Goal: Information Seeking & Learning: Check status

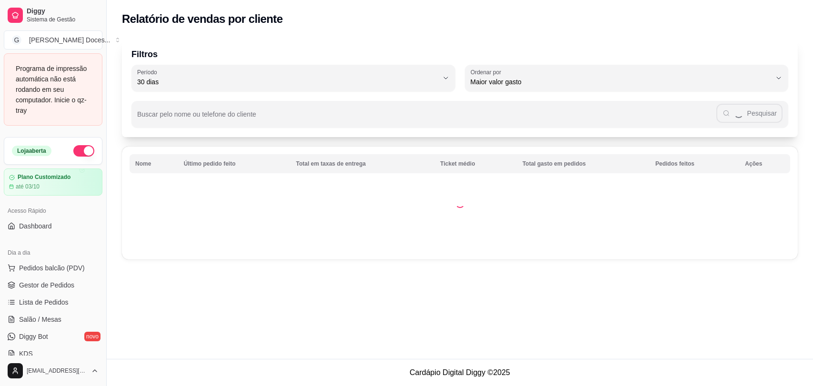
select select "30"
select select "HIGHEST_TOTAL_SPENT_WITH_ORDERS"
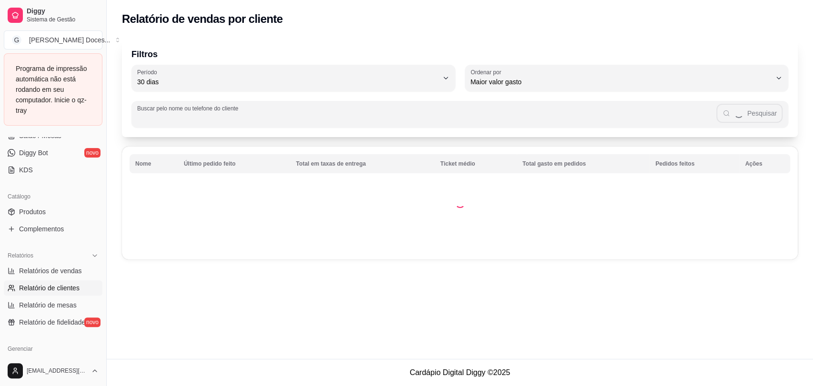
click at [357, 115] on input "Buscar pelo nome ou telefone do cliente" at bounding box center [426, 118] width 579 height 10
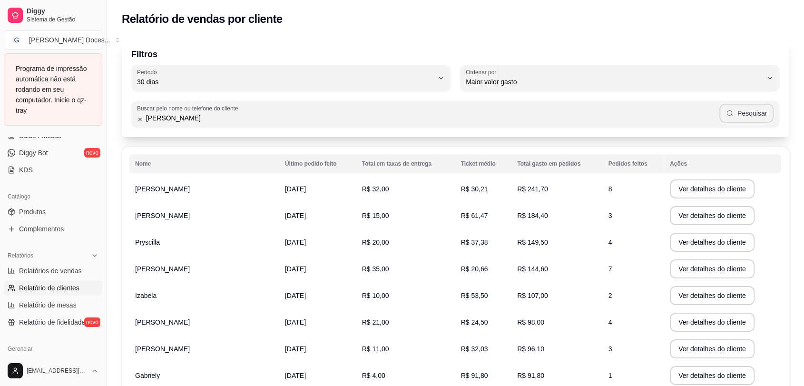
type input "[PERSON_NAME]"
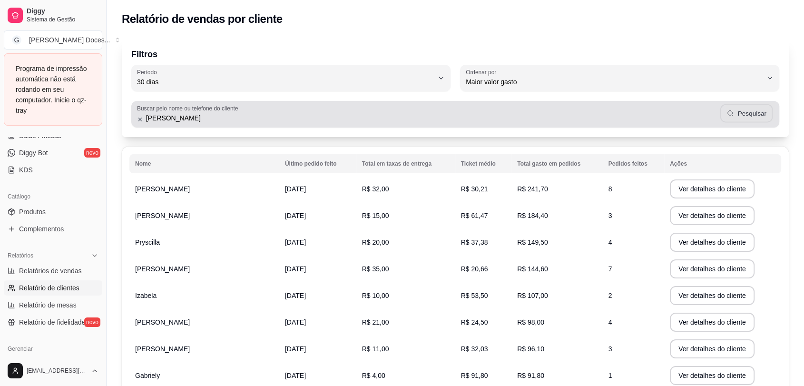
click at [758, 108] on button "Pesquisar" at bounding box center [747, 113] width 53 height 19
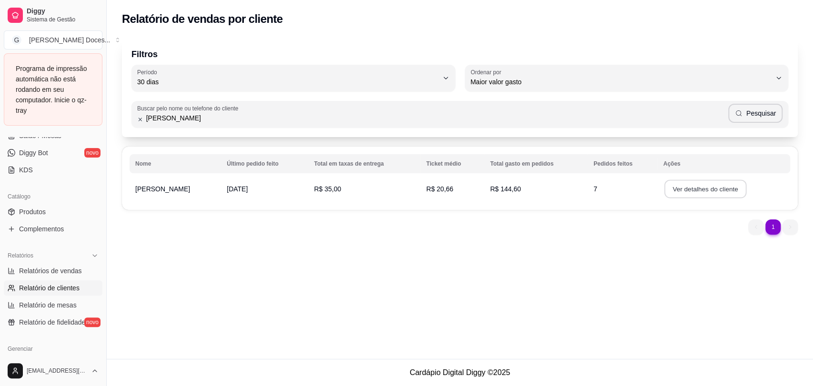
click at [677, 184] on button "Ver detalhes do cliente" at bounding box center [705, 189] width 82 height 19
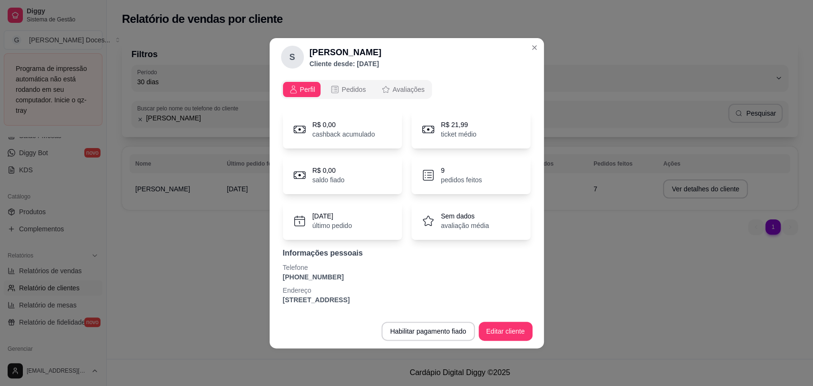
click at [475, 176] on p "pedidos feitos" at bounding box center [461, 180] width 41 height 10
click at [343, 92] on span "Pedidos" at bounding box center [353, 90] width 24 height 10
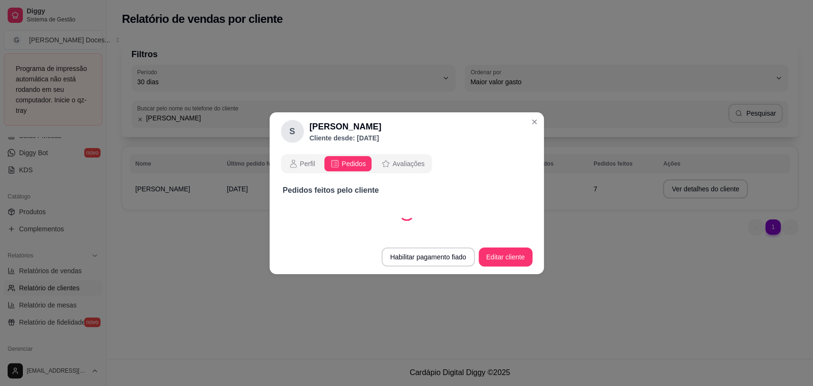
select select "30"
select select "ALL"
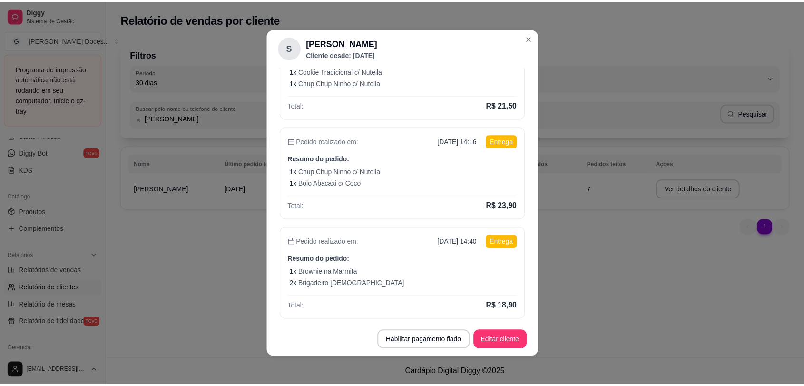
scroll to position [357, 0]
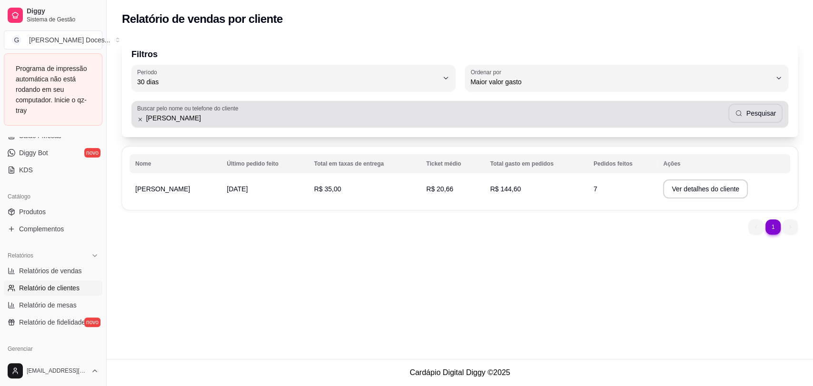
click at [136, 117] on div "Buscar pelo nome ou telefone do cliente [PERSON_NAME]" at bounding box center [459, 114] width 656 height 27
click at [138, 121] on div "Buscar pelo nome ou telefone do cliente [PERSON_NAME]" at bounding box center [459, 114] width 656 height 27
click at [138, 121] on icon at bounding box center [140, 119] width 6 height 7
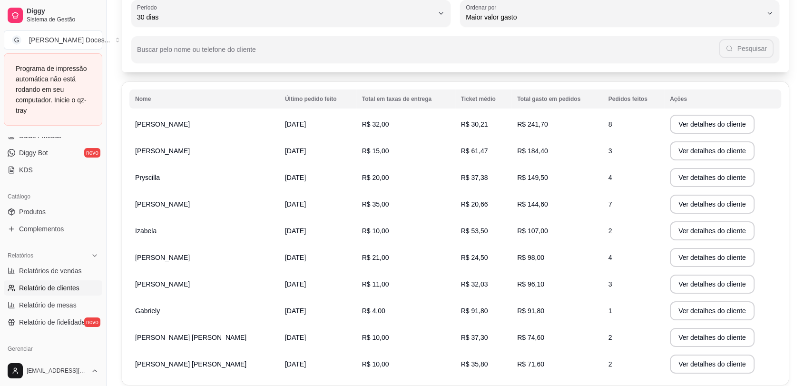
scroll to position [48, 0]
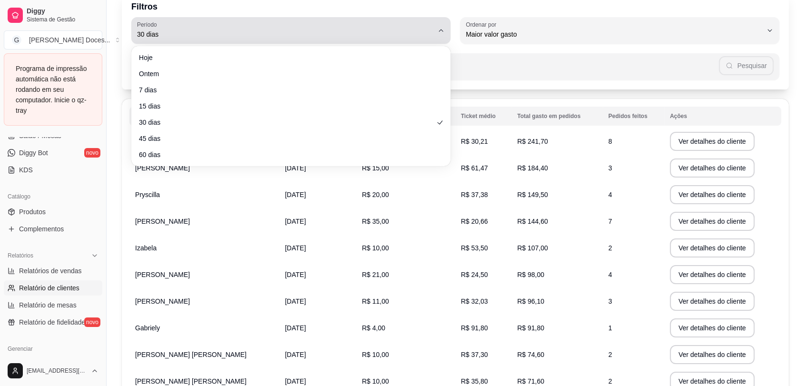
click at [376, 34] on span "30 dias" at bounding box center [285, 35] width 297 height 10
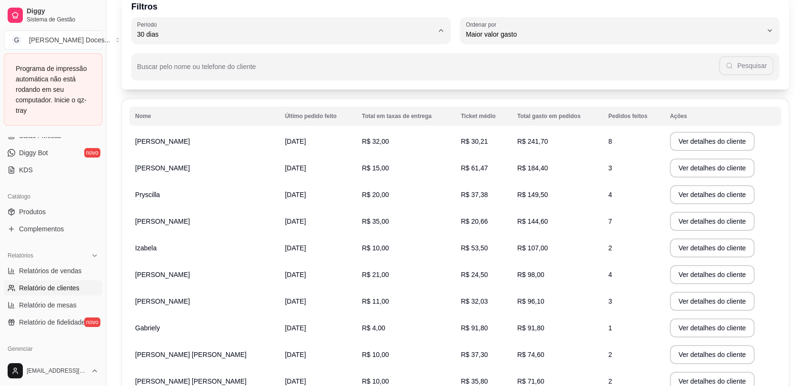
click at [355, 99] on li "15 dias" at bounding box center [290, 104] width 299 height 15
type input "15"
select select "15"
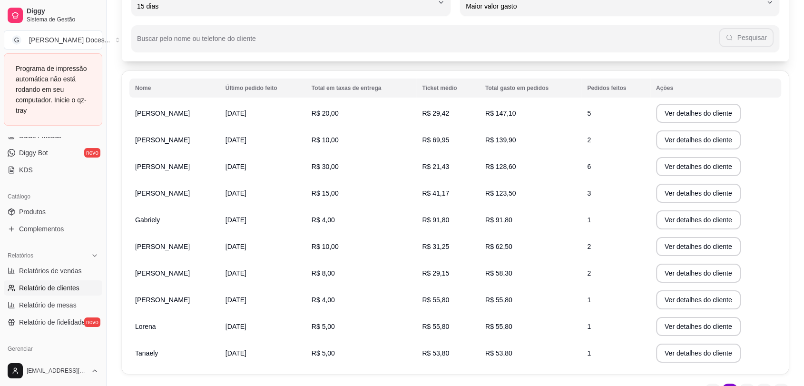
scroll to position [0, 0]
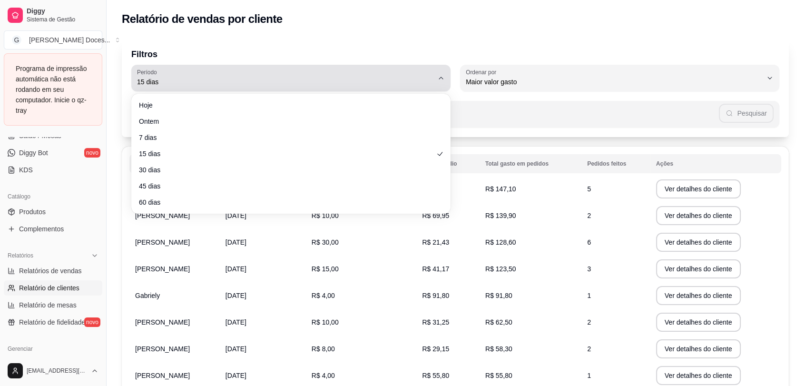
click at [404, 76] on div "15 dias" at bounding box center [285, 78] width 297 height 19
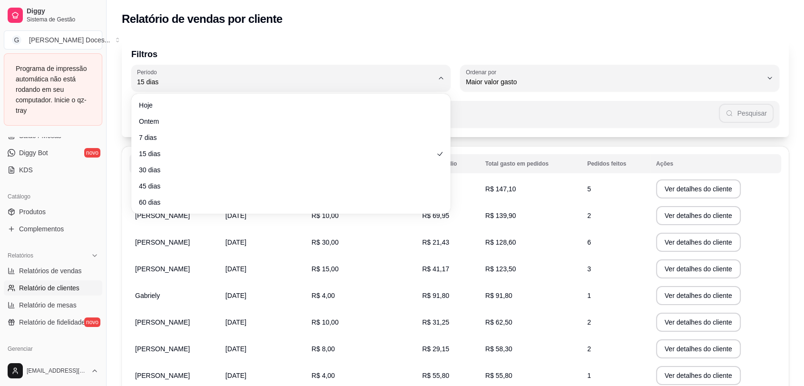
click at [388, 129] on ul "Hoje Ontem 7 dias 15 dias 30 dias 45 dias 60 dias" at bounding box center [291, 154] width 312 height 112
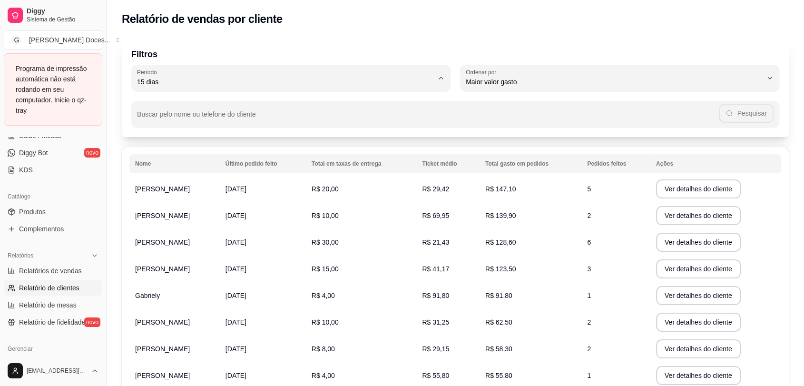
click at [385, 139] on span "7 dias" at bounding box center [286, 135] width 283 height 9
type input "7"
select select "7"
